Goal: Communication & Community: Connect with others

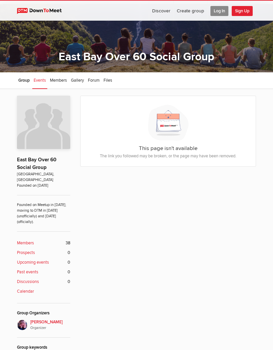
scroll to position [16, 0]
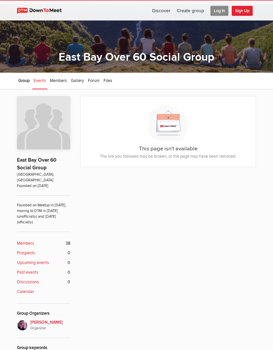
click at [30, 82] on span "Group" at bounding box center [23, 80] width 11 height 5
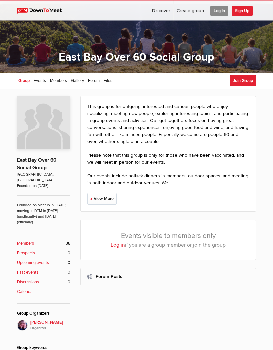
scroll to position [16, 0]
click at [108, 197] on link "View More" at bounding box center [101, 199] width 29 height 12
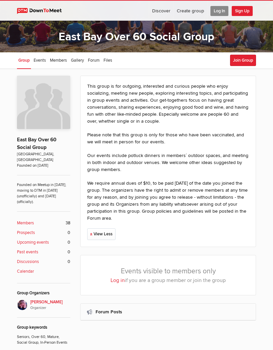
scroll to position [46, 0]
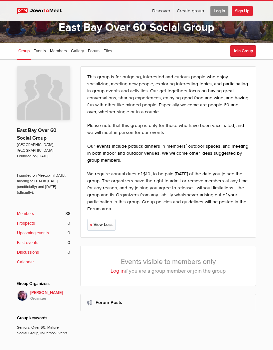
click at [118, 273] on link "Log in" at bounding box center [118, 271] width 14 height 6
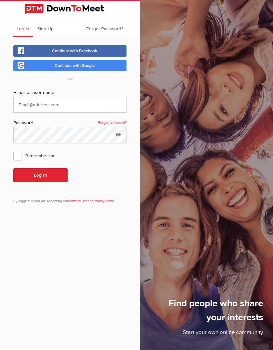
click at [46, 29] on span "Sign Up" at bounding box center [45, 29] width 16 height 6
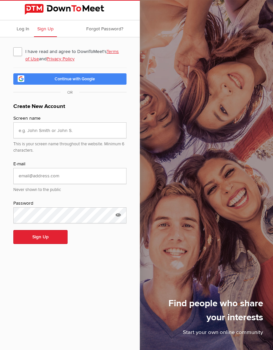
click at [14, 52] on span "I have read and agree to DownToMeet's Terms of Use and Privacy Policy" at bounding box center [69, 51] width 113 height 12
click at [13, 45] on input "I have read and agree to DownToMeet's Terms of Use and Privacy Policy" at bounding box center [13, 45] width 0 height 0
checkbox input "true"
click at [89, 132] on input "text" at bounding box center [69, 130] width 113 height 16
type input "Melanie"
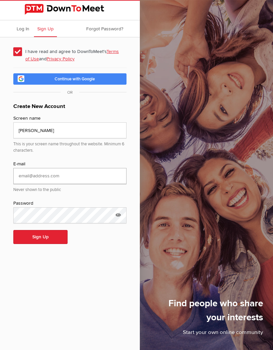
click at [98, 177] on input "email" at bounding box center [69, 176] width 113 height 16
type input "me"
click at [123, 217] on icon at bounding box center [118, 214] width 10 height 15
click at [123, 215] on icon at bounding box center [118, 214] width 10 height 15
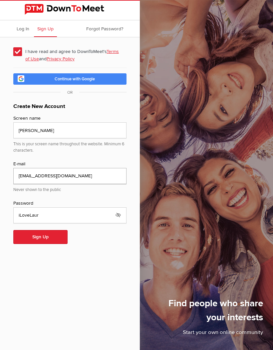
click at [96, 179] on input "melaniefirpo30@gmail.com" at bounding box center [69, 176] width 113 height 16
type input "melaniefirpo30@gmail.com"
click at [59, 235] on button "Sign Up" at bounding box center [40, 237] width 54 height 14
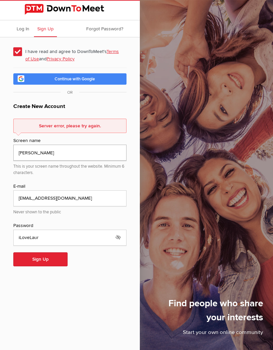
click at [54, 152] on input "Melanie" at bounding box center [69, 153] width 113 height 16
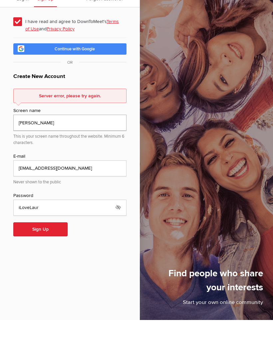
type input "Melanie F"
click at [54, 252] on button "Sign Up" at bounding box center [40, 259] width 54 height 14
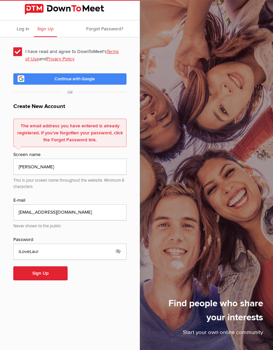
click at [117, 30] on span "Forgot Password?" at bounding box center [104, 29] width 37 height 6
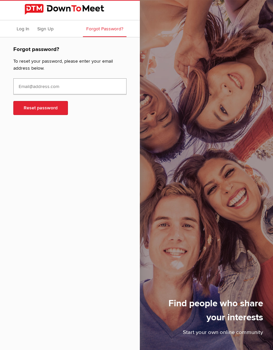
click at [63, 92] on input "text" at bounding box center [69, 86] width 113 height 16
type input "[EMAIL_ADDRESS][DOMAIN_NAME]"
click at [56, 111] on button "Reset password" at bounding box center [40, 108] width 55 height 14
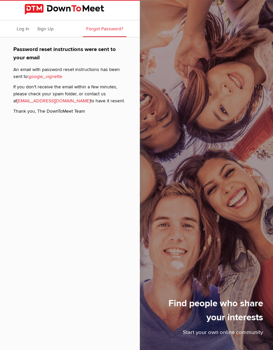
click at [29, 31] on span "Log In" at bounding box center [23, 29] width 13 height 6
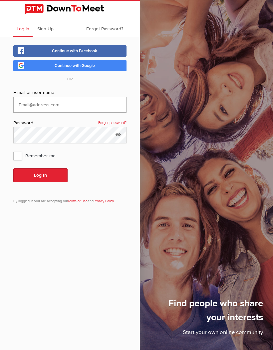
click at [75, 105] on input "text" at bounding box center [69, 105] width 113 height 16
type input "melaniefirpo30@ [DOMAIN_NAME]"
click at [22, 159] on span "Remember me" at bounding box center [37, 156] width 49 height 12
click at [13, 150] on input "Remember me" at bounding box center [13, 149] width 0 height 0
checkbox input "true"
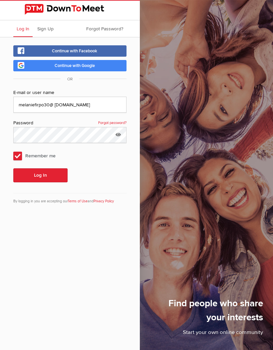
click at [57, 181] on button "Log In" at bounding box center [40, 175] width 54 height 14
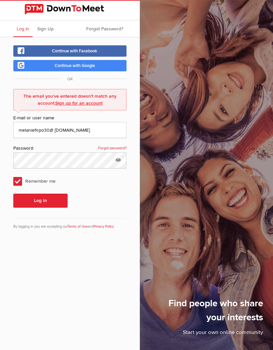
scroll to position [29, 0]
click at [54, 122] on input "melaniefirpo30@ [DOMAIN_NAME]" at bounding box center [69, 130] width 113 height 16
click at [91, 122] on input "[EMAIL_ADDRESS][DOMAIN_NAME]" at bounding box center [69, 130] width 113 height 16
type input "[EMAIL_ADDRESS][DOMAIN_NAME]"
click at [118, 152] on icon at bounding box center [118, 159] width 10 height 15
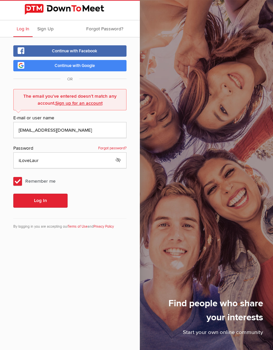
click at [54, 194] on button "Log In" at bounding box center [40, 201] width 54 height 14
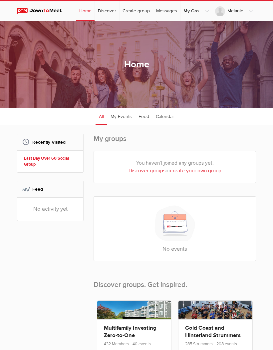
click at [53, 168] on link "East Bay Over 60 Social Group" at bounding box center [51, 161] width 55 height 13
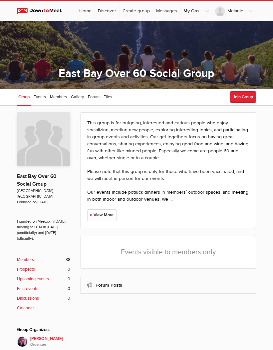
click at [43, 95] on span "Events" at bounding box center [40, 96] width 12 height 5
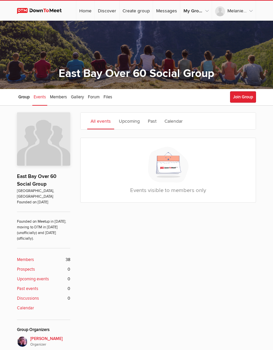
click at [176, 191] on div "Events visible to members only Log in if you are a group member or join the gro…" at bounding box center [168, 170] width 176 height 65
click at [246, 99] on button "Join Group" at bounding box center [243, 96] width 26 height 11
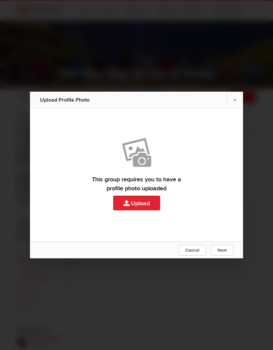
click at [154, 234] on link "Upload" at bounding box center [136, 174] width 213 height 133
type input "C:\fakepath\IMG_2500.jpeg"
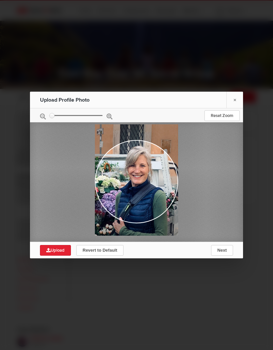
click at [60, 140] on div at bounding box center [136, 182] width 213 height 120
click at [117, 147] on div at bounding box center [136, 179] width 83 height 111
click at [116, 146] on div at bounding box center [136, 179] width 83 height 111
click at [51, 143] on div at bounding box center [136, 182] width 213 height 120
click at [227, 147] on div at bounding box center [136, 182] width 213 height 120
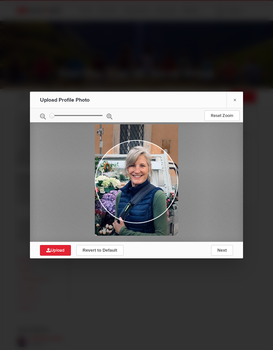
click at [228, 145] on div at bounding box center [136, 182] width 213 height 120
click at [227, 149] on div at bounding box center [136, 182] width 213 height 120
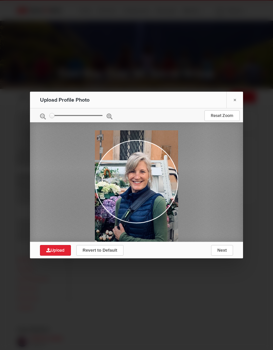
click at [262, 237] on div at bounding box center [136, 175] width 273 height 350
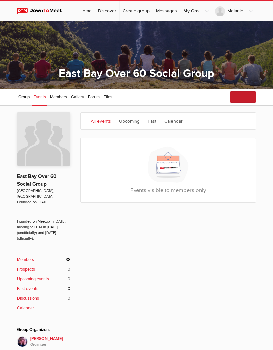
click at [245, 97] on div "Join Group" at bounding box center [242, 97] width 29 height 12
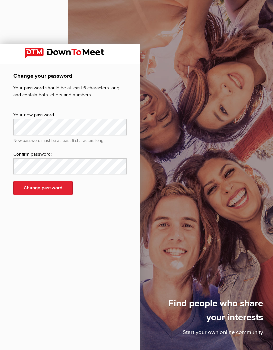
scroll to position [44, 0]
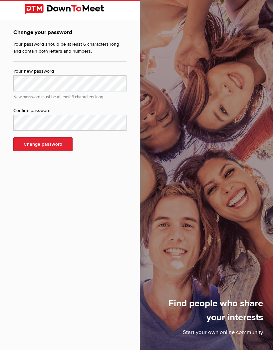
click at [57, 147] on button "Change password" at bounding box center [42, 144] width 59 height 14
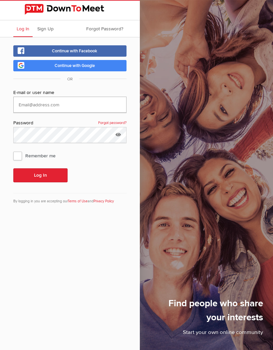
click at [76, 105] on input "text" at bounding box center [69, 105] width 113 height 16
click at [40, 176] on button "Log In" at bounding box center [40, 175] width 54 height 14
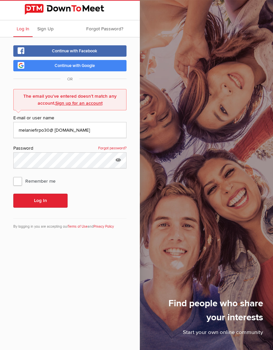
scroll to position [73, 0]
click at [121, 152] on icon at bounding box center [118, 159] width 10 height 15
click at [105, 122] on input "melaniefirpo30@ [DOMAIN_NAME]" at bounding box center [69, 130] width 113 height 16
type input "[EMAIL_ADDRESS][DOMAIN_NAME]"
click at [55, 194] on button "Log In" at bounding box center [40, 201] width 54 height 14
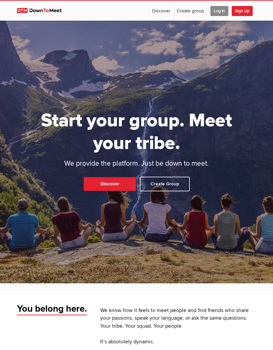
click at [121, 191] on link "Discover" at bounding box center [110, 184] width 53 height 14
select select "null"
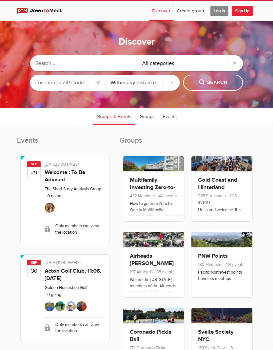
click at [81, 89] on input "text" at bounding box center [67, 83] width 75 height 16
click at [223, 86] on span "Search" at bounding box center [213, 82] width 28 height 7
click at [215, 91] on button "Search" at bounding box center [213, 83] width 60 height 16
click at [237, 69] on div "All categories" at bounding box center [190, 63] width 107 height 16
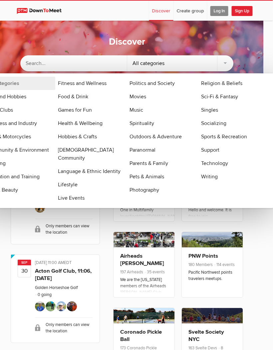
scroll to position [0, 10]
click at [245, 42] on div "Discover All categories All categories Arts and Hobbies Book Clubs Business and…" at bounding box center [126, 65] width 273 height 88
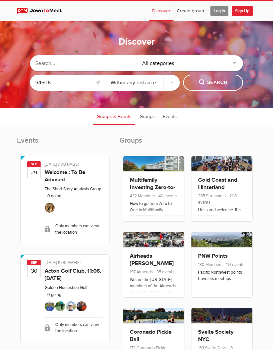
click at [69, 89] on input "94506" at bounding box center [67, 83] width 75 height 16
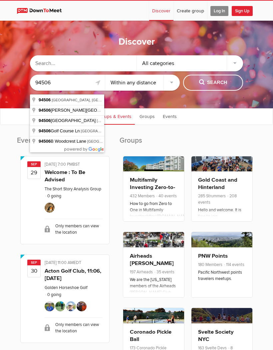
type input "Danville, CA 94506, USA"
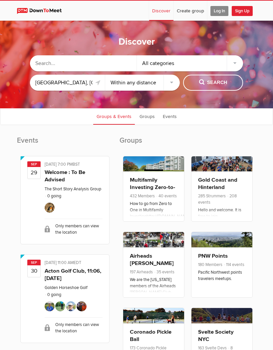
click at [174, 88] on select "Within 10 miles Within 25 miles Within 50 miles Within 100 miles Within any dis…" at bounding box center [142, 83] width 75 height 16
select select "10"
click at [226, 86] on span "Search" at bounding box center [213, 82] width 28 height 7
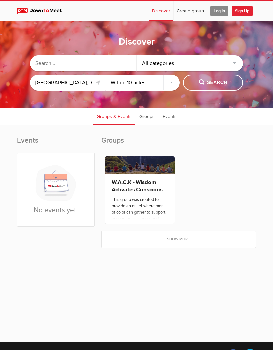
click at [149, 124] on link "Groups" at bounding box center [147, 116] width 22 height 17
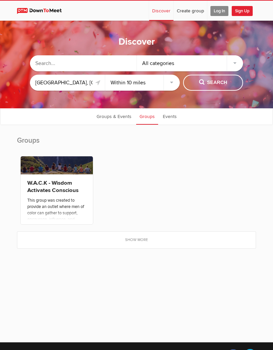
click at [173, 125] on link "Events" at bounding box center [170, 116] width 21 height 17
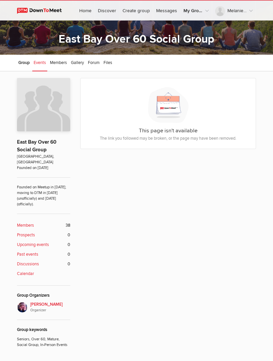
scroll to position [31, 0]
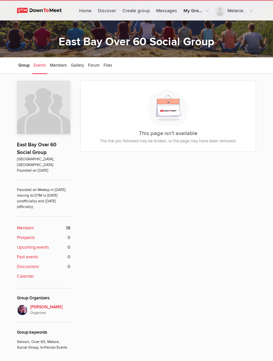
click at [28, 67] on span "Group" at bounding box center [23, 65] width 11 height 5
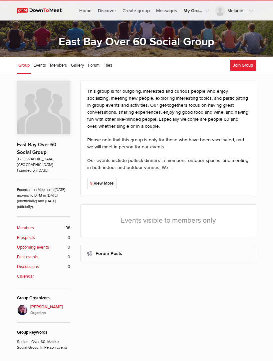
scroll to position [32, 0]
click at [246, 66] on button "Join Group" at bounding box center [243, 65] width 26 height 11
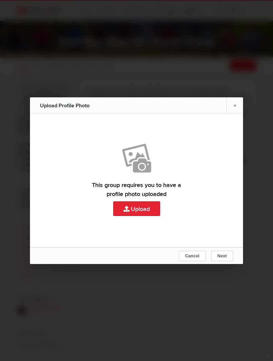
click at [237, 114] on link "×" at bounding box center [235, 105] width 17 height 16
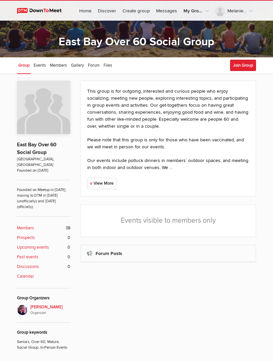
click at [243, 66] on button "Join Group" at bounding box center [243, 65] width 26 height 11
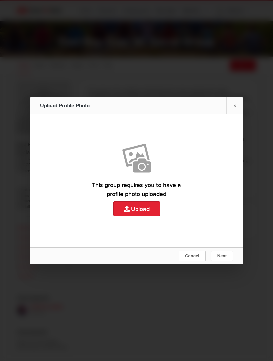
click at [149, 220] on link "Upload" at bounding box center [136, 180] width 213 height 133
type input "C:\fakepath\IMG_2499.jpeg"
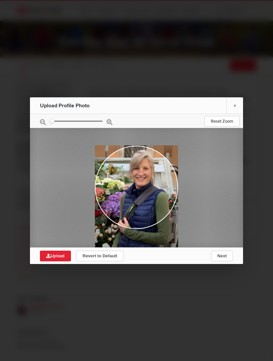
click at [31, 274] on div at bounding box center [136, 180] width 273 height 361
